Goal: Task Accomplishment & Management: Use online tool/utility

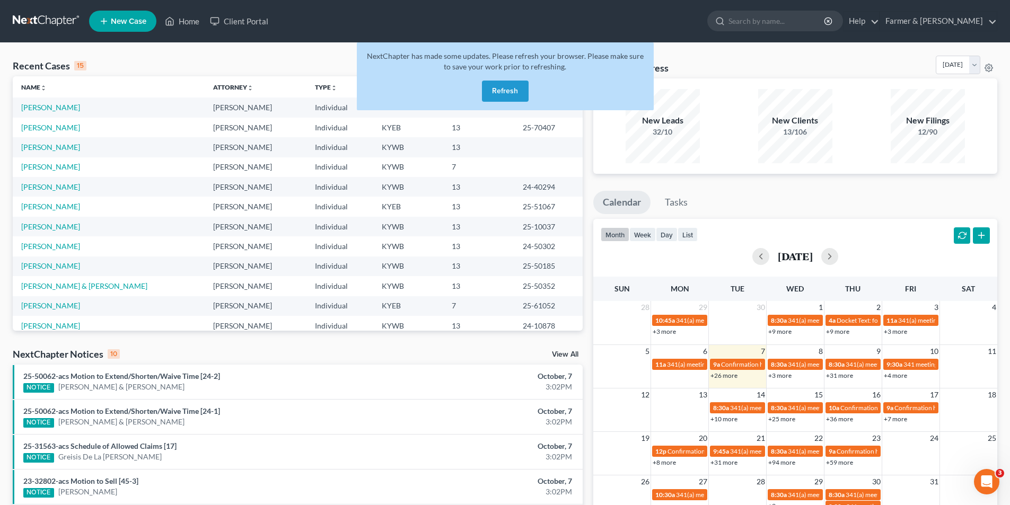
click at [68, 19] on link at bounding box center [47, 21] width 68 height 19
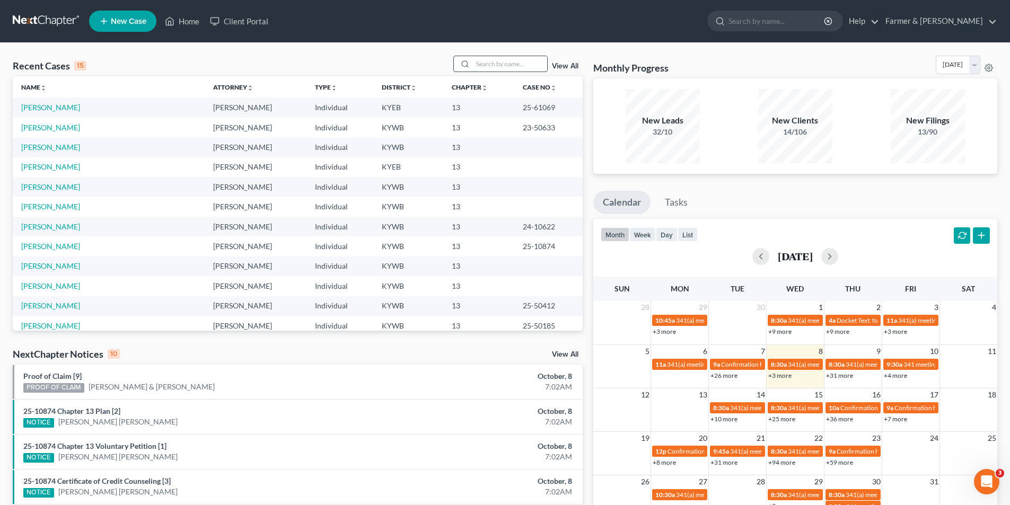
click at [494, 63] on input "search" at bounding box center [510, 63] width 74 height 15
paste input "25-31160"
type input "25-31160"
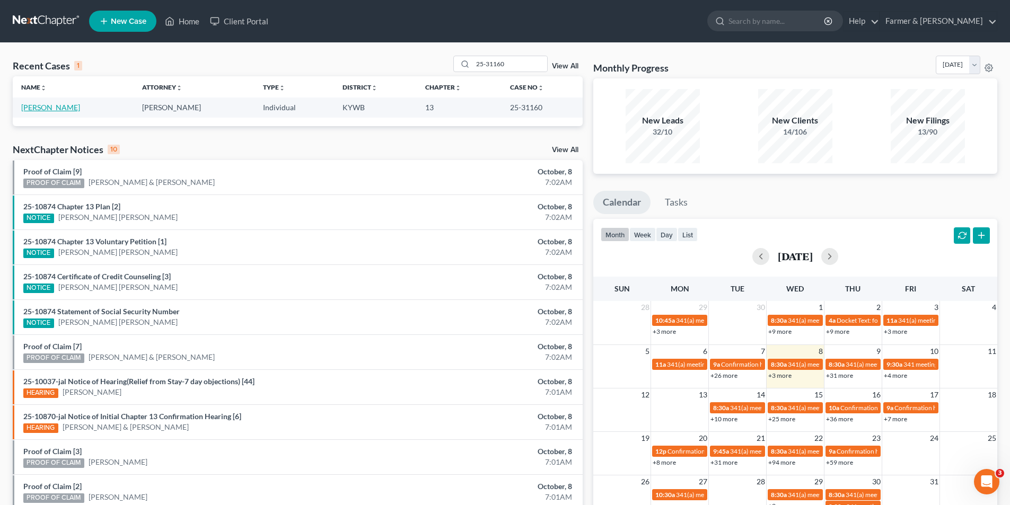
click at [73, 108] on link "[PERSON_NAME]" at bounding box center [50, 107] width 59 height 9
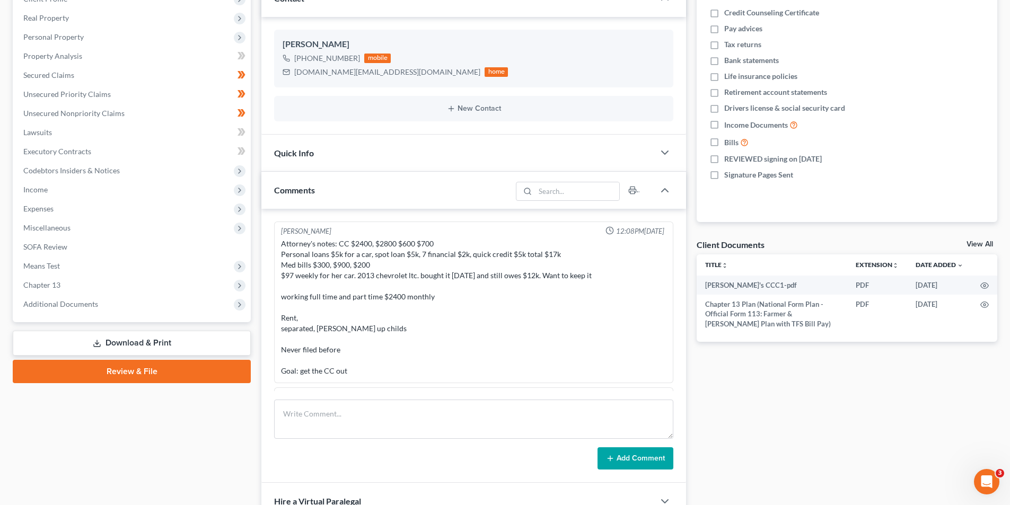
scroll to position [133, 0]
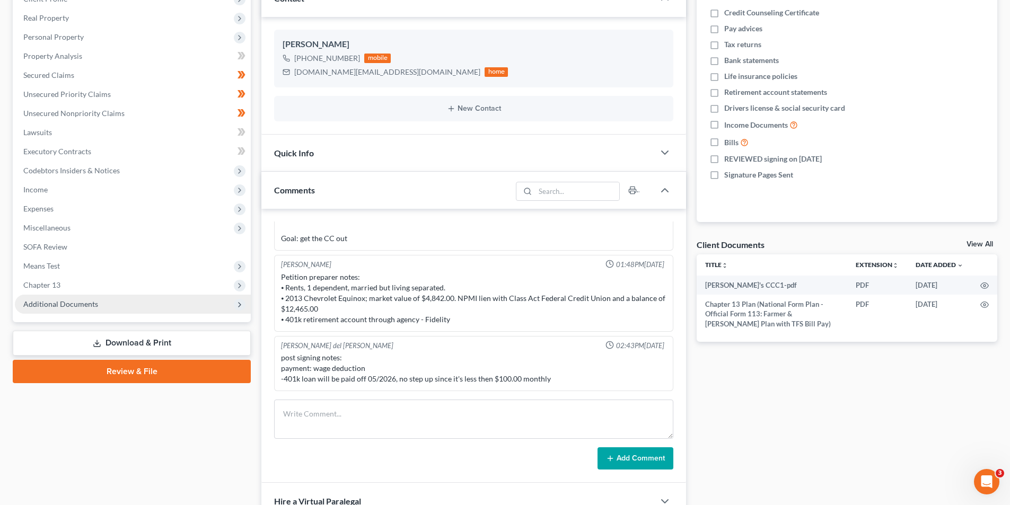
click at [159, 303] on span "Additional Documents" at bounding box center [133, 304] width 236 height 19
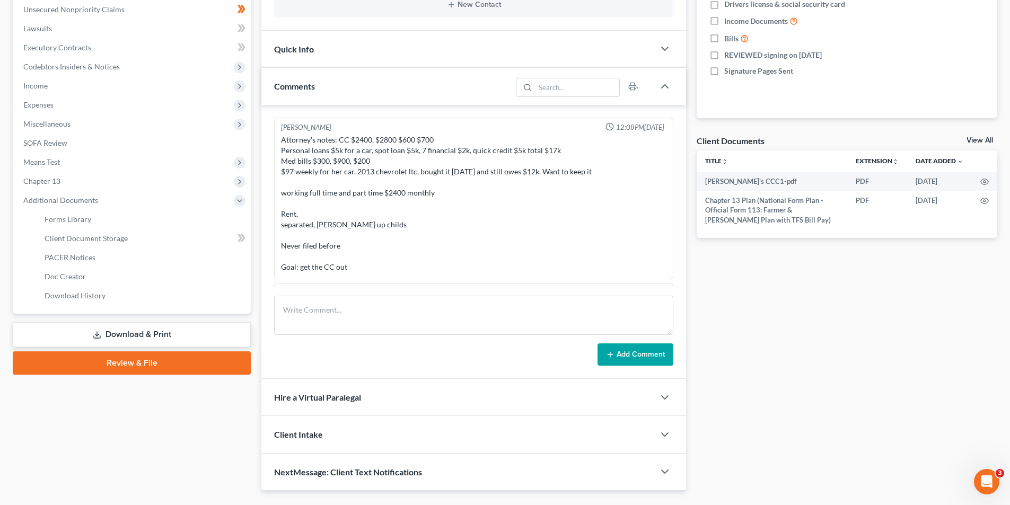
scroll to position [289, 0]
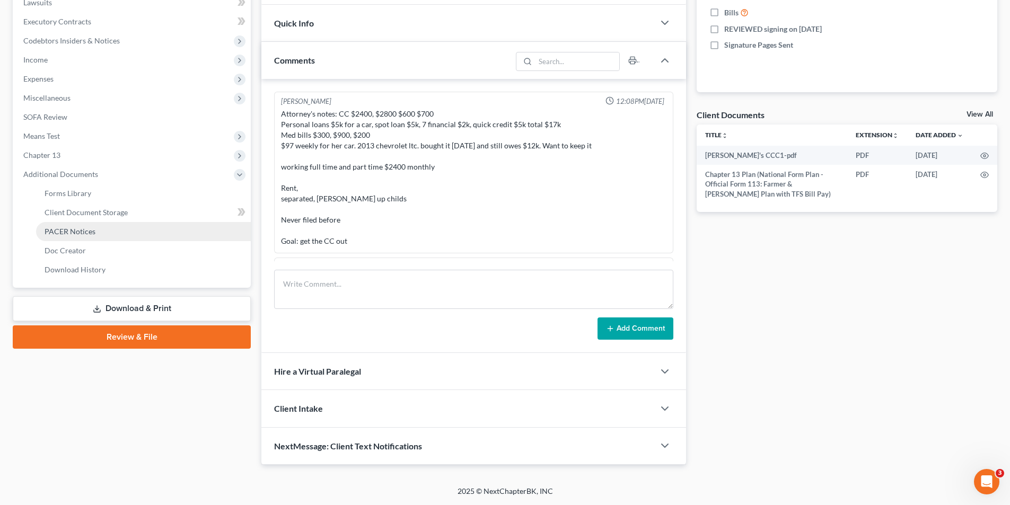
click at [137, 230] on link "PACER Notices" at bounding box center [143, 231] width 215 height 19
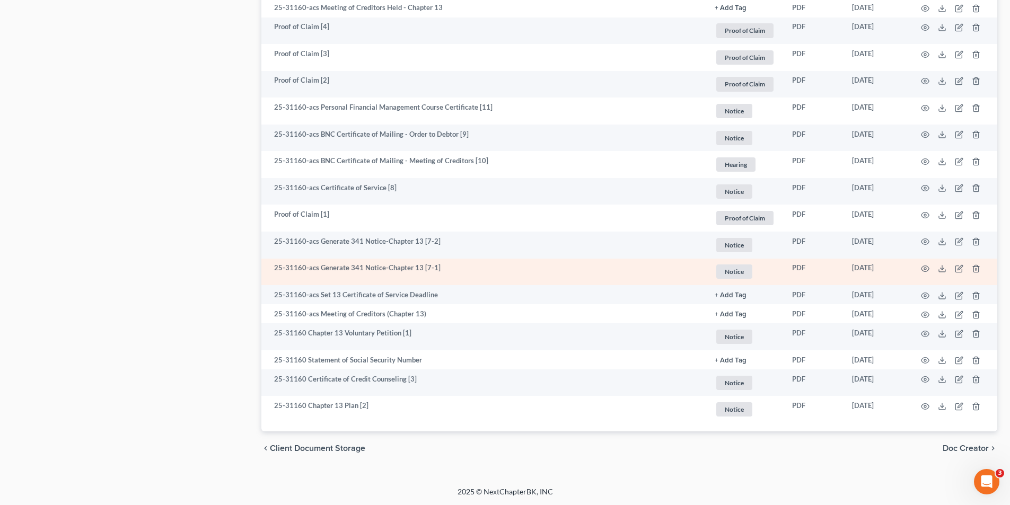
scroll to position [673, 0]
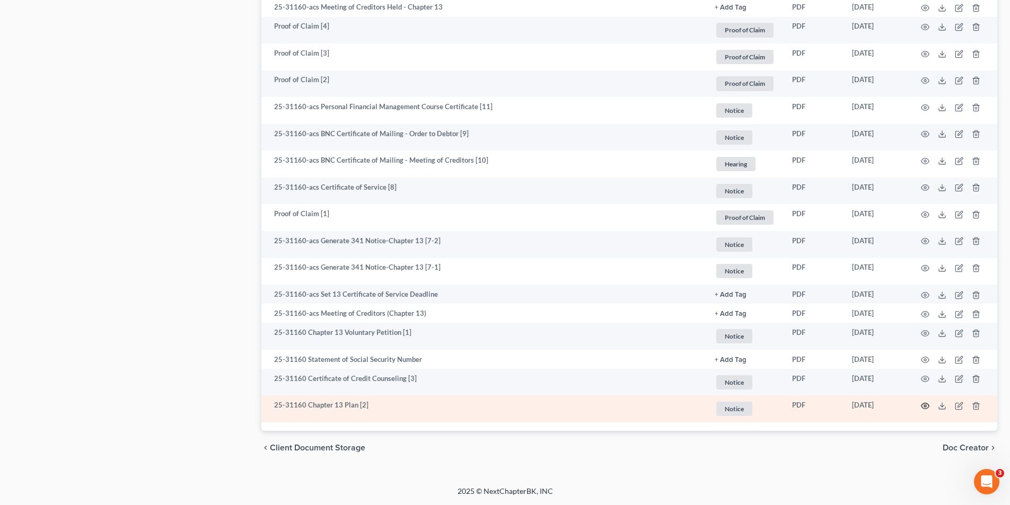
click at [922, 406] on icon "button" at bounding box center [925, 406] width 8 height 8
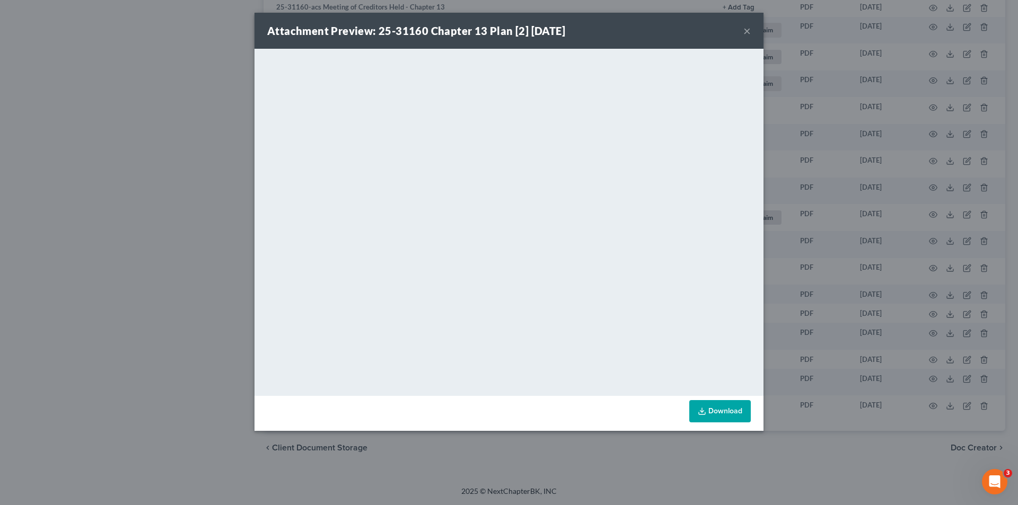
click at [747, 29] on button "×" at bounding box center [746, 30] width 7 height 13
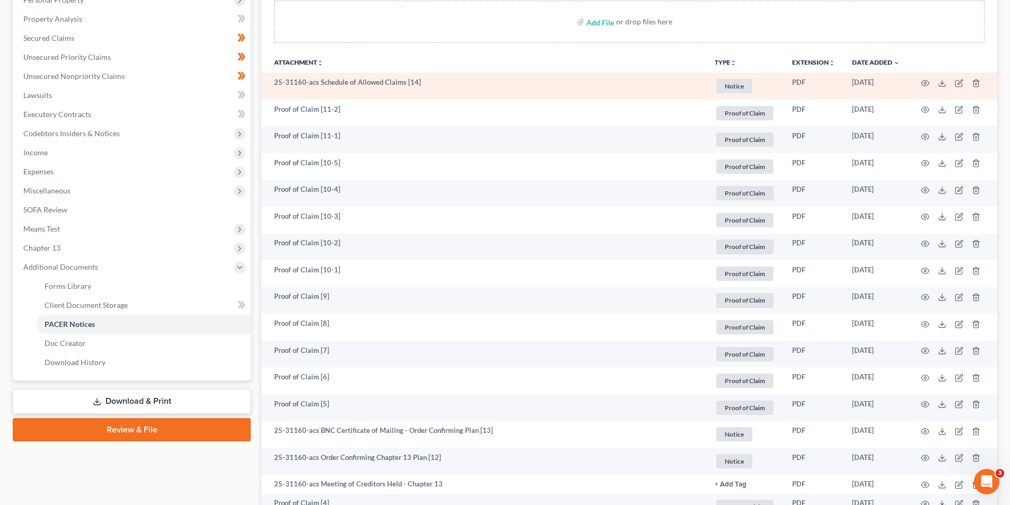
scroll to position [0, 0]
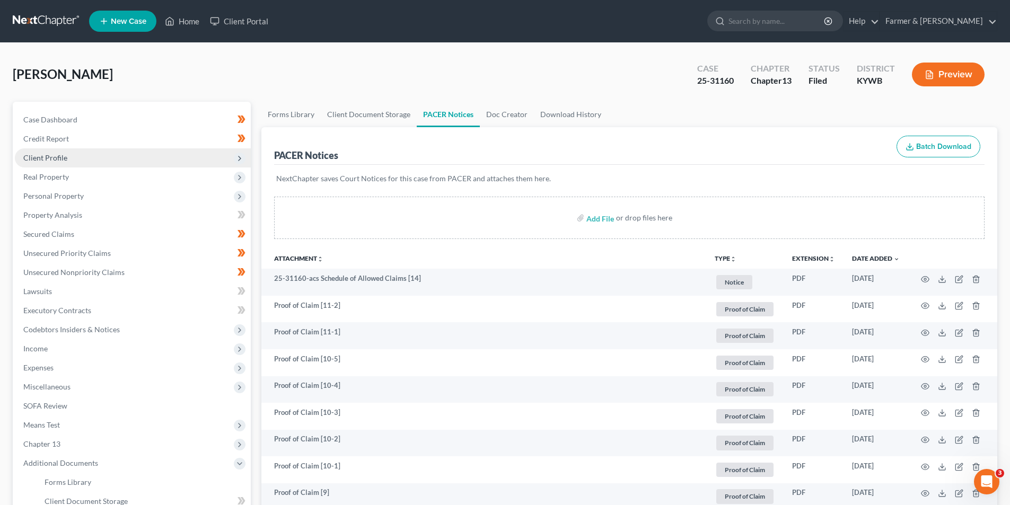
click at [66, 162] on span "Client Profile" at bounding box center [133, 157] width 236 height 19
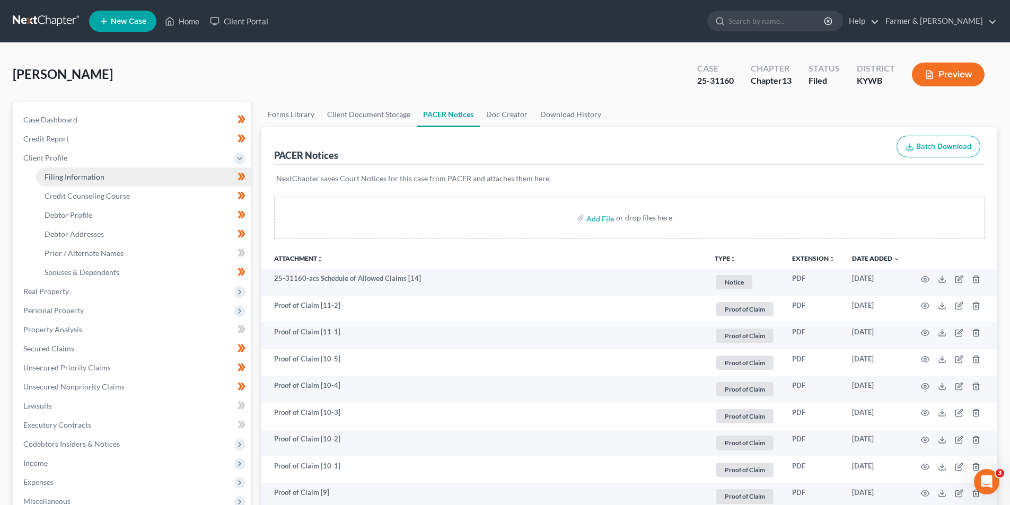
click at [85, 181] on span "Filing Information" at bounding box center [75, 176] width 60 height 9
select select "1"
select select "0"
select select "3"
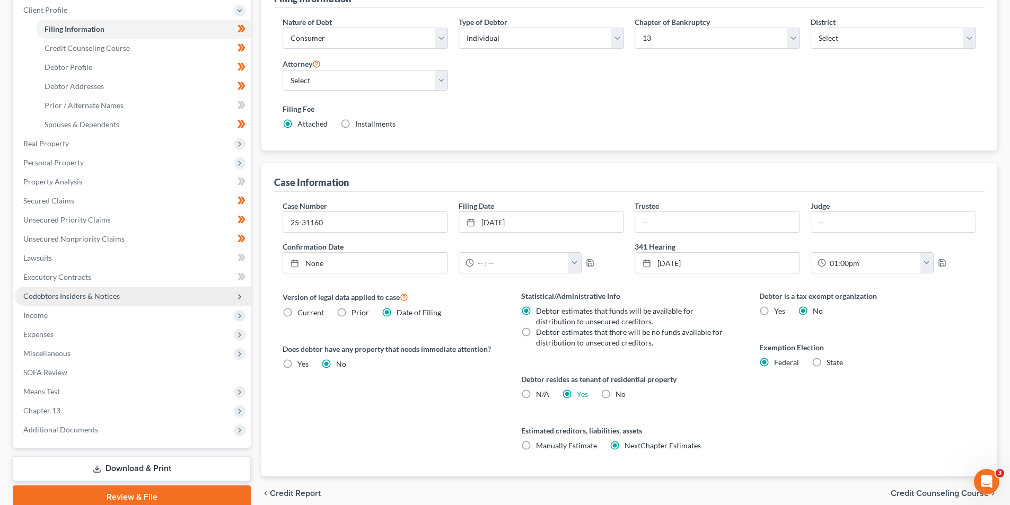
scroll to position [194, 0]
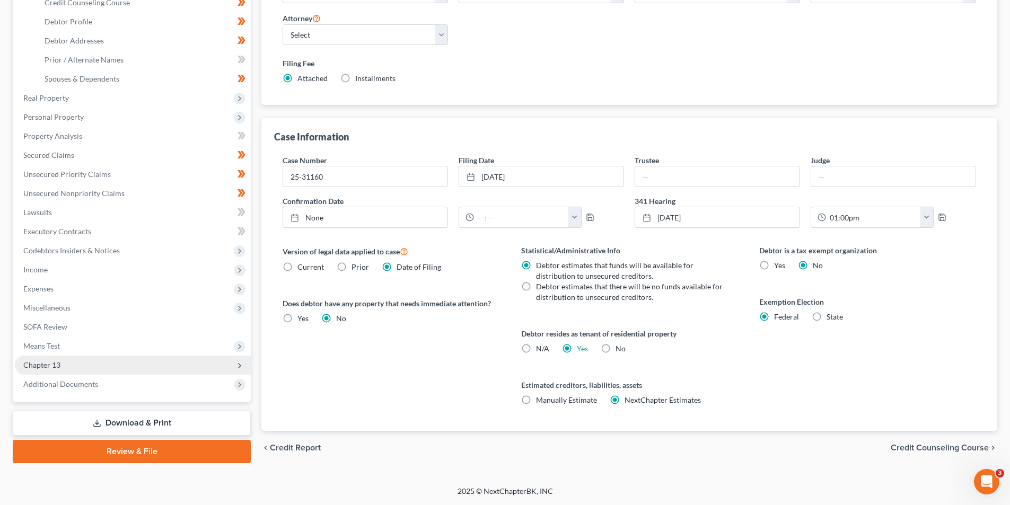
click at [120, 366] on span "Chapter 13" at bounding box center [133, 365] width 236 height 19
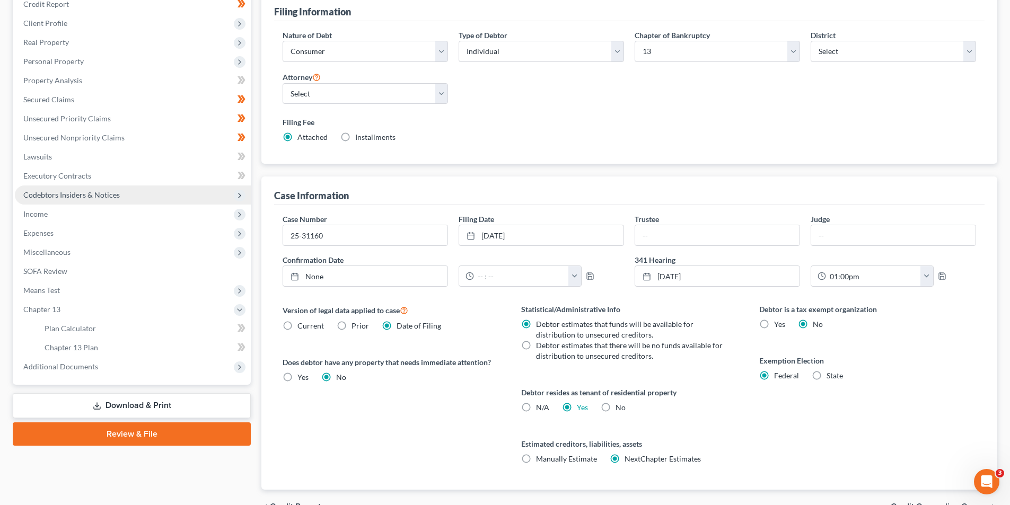
scroll to position [159, 0]
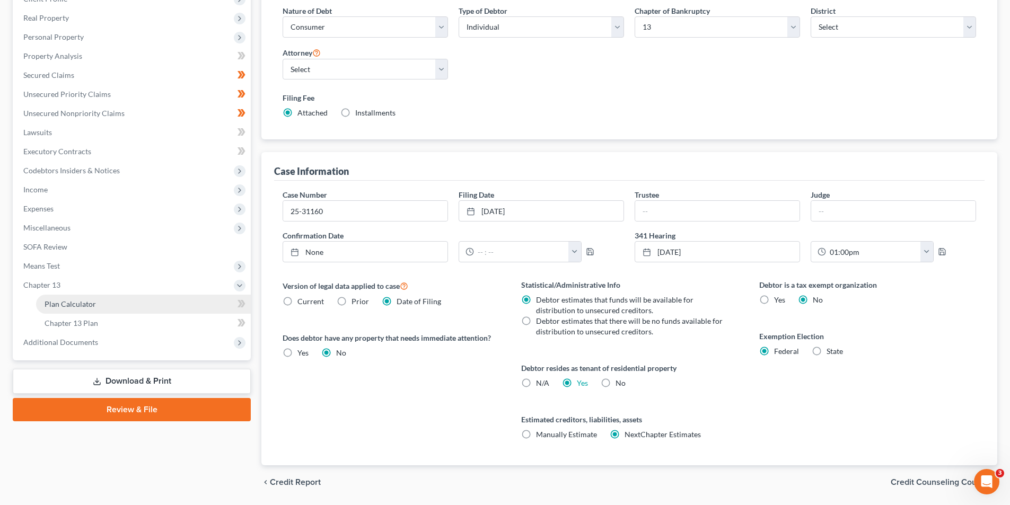
click at [101, 305] on link "Plan Calculator" at bounding box center [143, 304] width 215 height 19
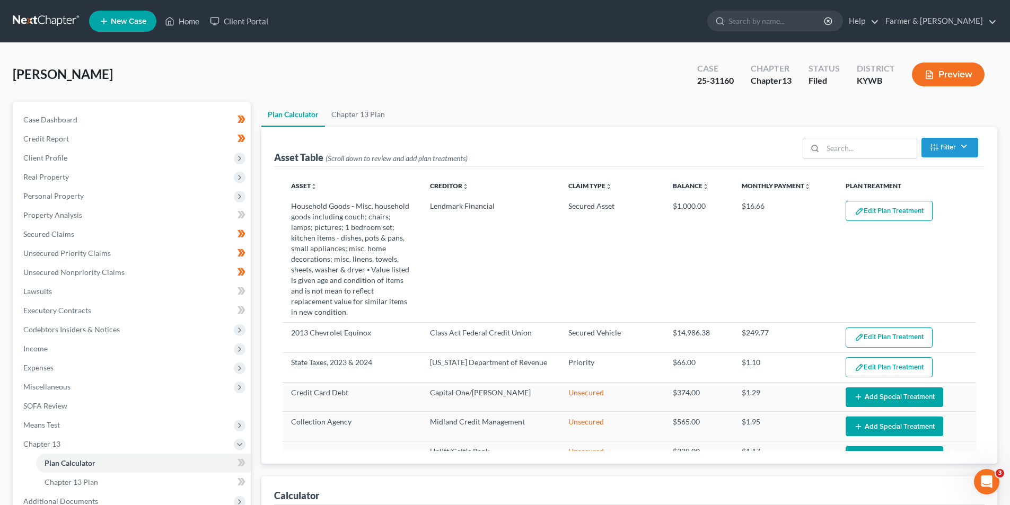
scroll to position [169, 0]
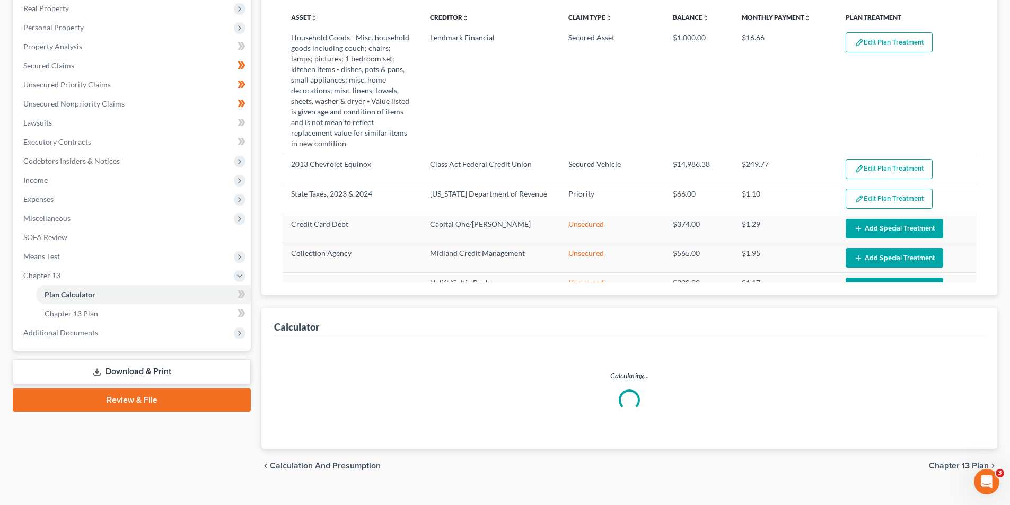
select select "59"
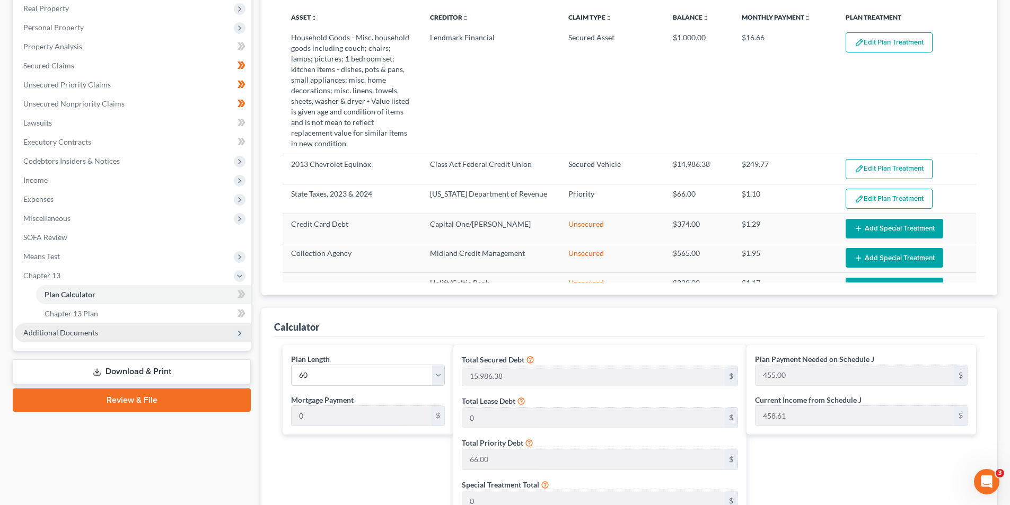
click at [119, 330] on span "Additional Documents" at bounding box center [133, 332] width 236 height 19
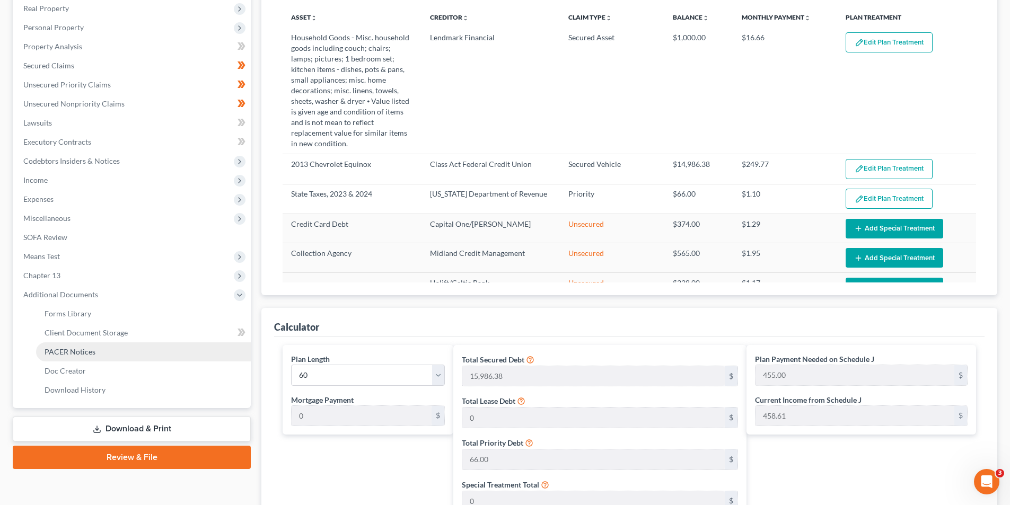
click at [86, 353] on span "PACER Notices" at bounding box center [70, 351] width 51 height 9
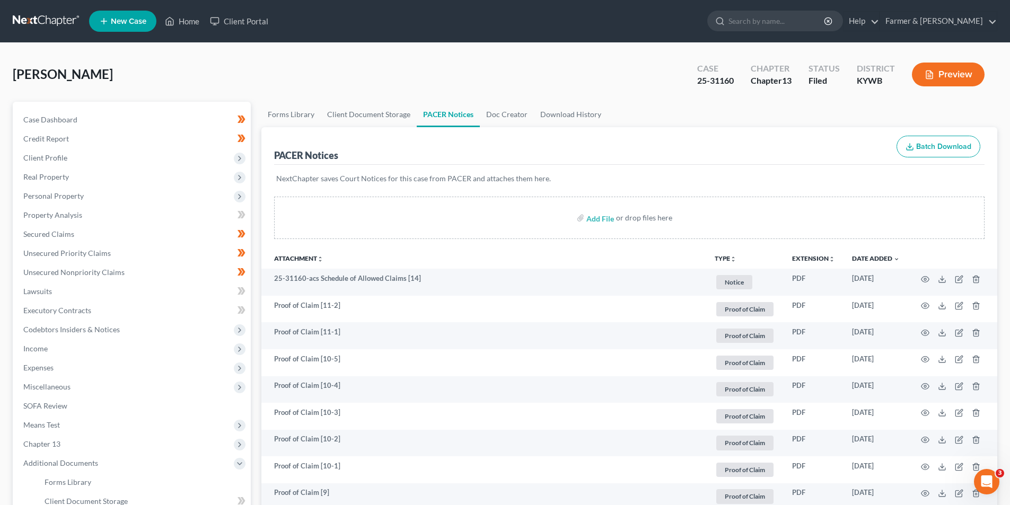
click at [47, 26] on link at bounding box center [47, 21] width 68 height 19
